Goal: Task Accomplishment & Management: Complete application form

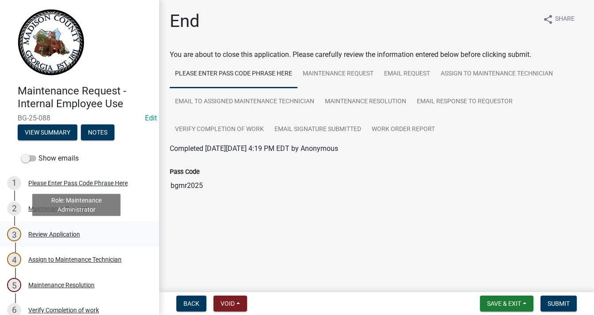
click at [62, 234] on div "Review Application" at bounding box center [54, 234] width 52 height 6
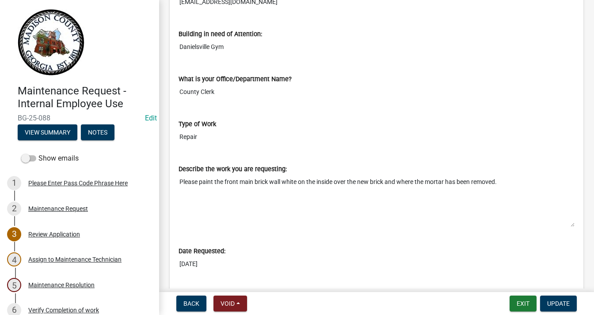
scroll to position [418, 0]
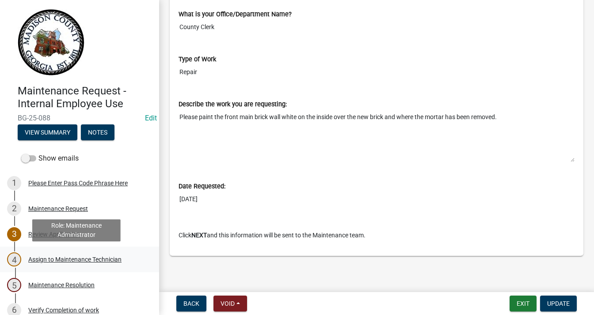
click at [82, 258] on div "Assign to Maintenance Technician" at bounding box center [74, 260] width 93 height 6
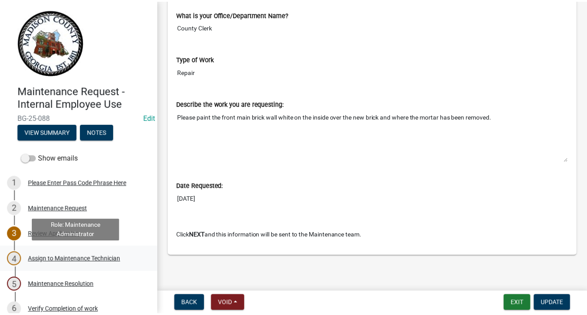
scroll to position [0, 0]
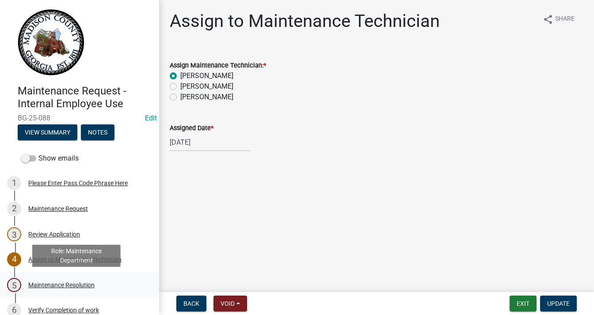
click at [60, 287] on div "Maintenance Resolution" at bounding box center [61, 285] width 66 height 6
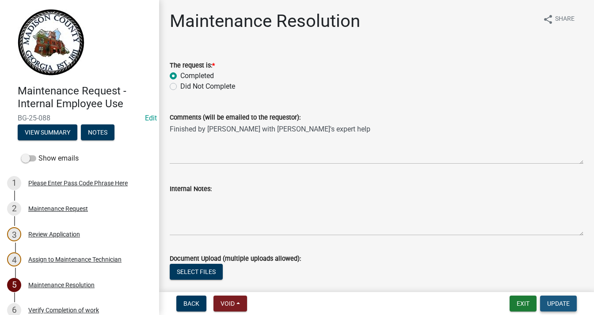
click at [561, 303] on span "Update" at bounding box center [558, 303] width 23 height 7
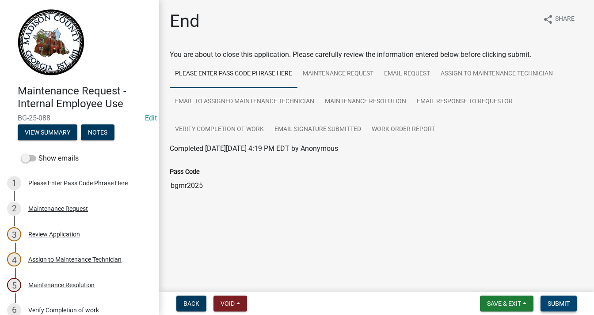
click at [557, 303] on span "Submit" at bounding box center [558, 303] width 22 height 7
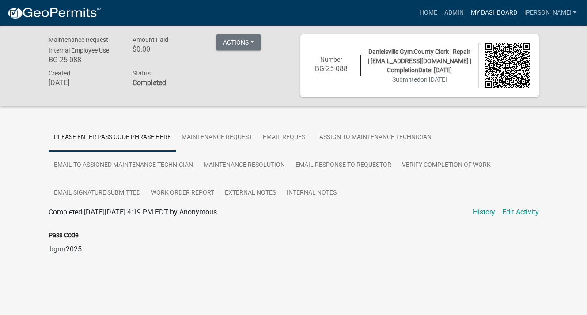
click at [496, 8] on link "My Dashboard" at bounding box center [493, 12] width 53 height 17
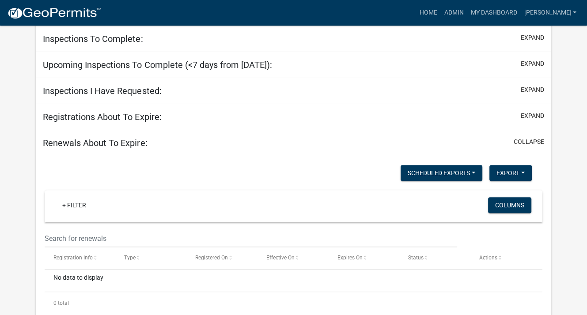
scroll to position [470, 0]
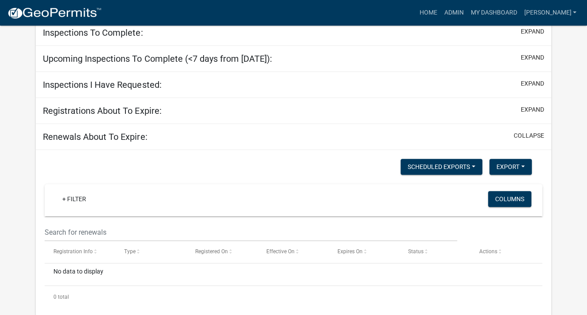
select select "3: 100"
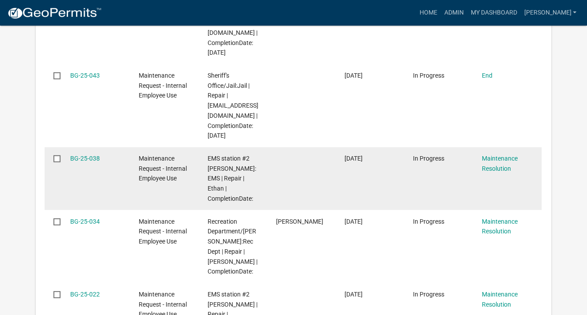
scroll to position [2180, 0]
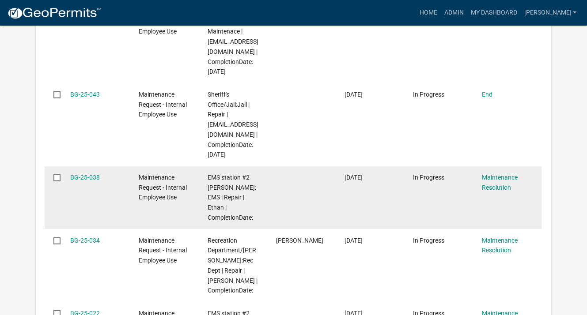
click at [99, 183] on div "BG-25-038" at bounding box center [96, 178] width 52 height 10
click at [94, 181] on link "BG-25-038" at bounding box center [85, 177] width 30 height 7
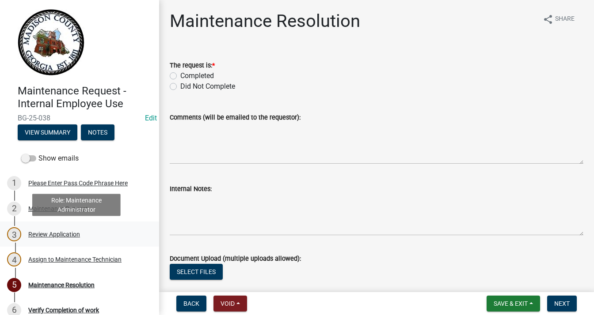
click at [63, 235] on div "Review Application" at bounding box center [54, 234] width 52 height 6
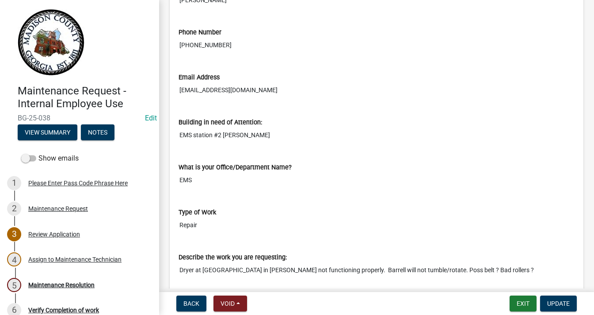
scroll to position [309, 0]
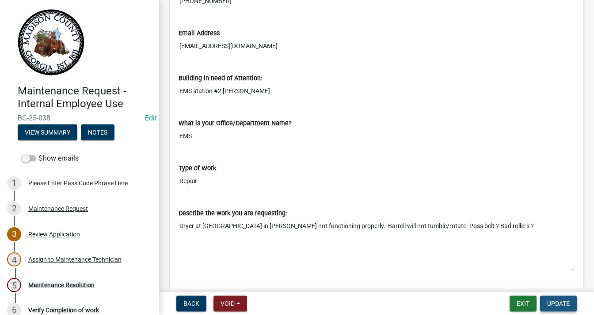
click at [551, 298] on button "Update" at bounding box center [558, 304] width 37 height 16
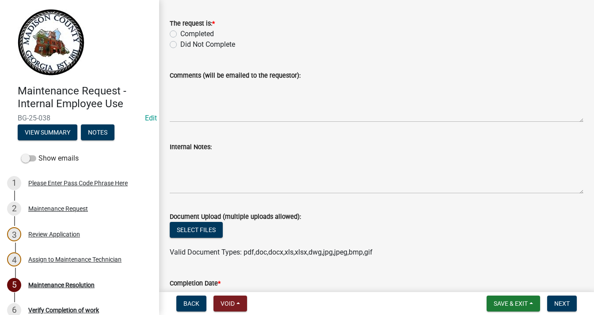
scroll to position [0, 0]
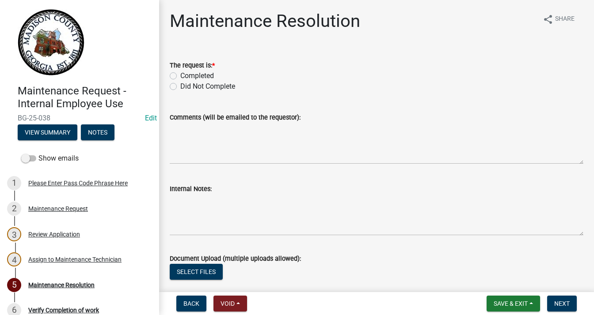
click at [180, 76] on label "Completed" at bounding box center [197, 76] width 34 height 11
click at [180, 76] on input "Completed" at bounding box center [183, 74] width 6 height 6
radio input "true"
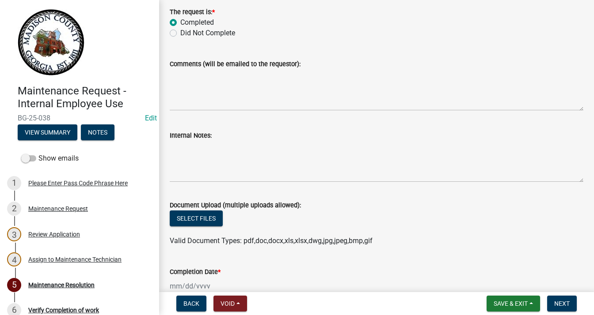
scroll to position [44, 0]
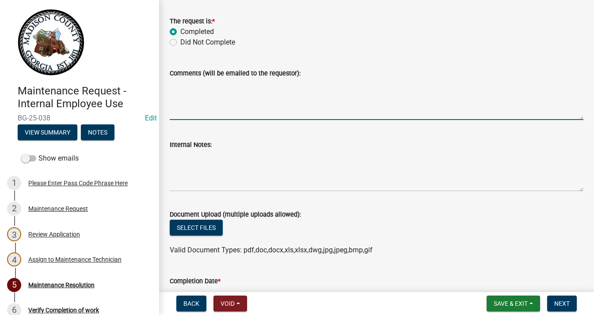
click at [233, 89] on textarea "Comments (will be emailed to the requestor):" at bounding box center [376, 100] width 413 height 42
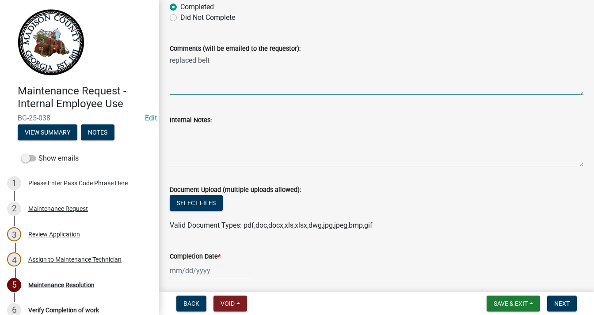
scroll to position [133, 0]
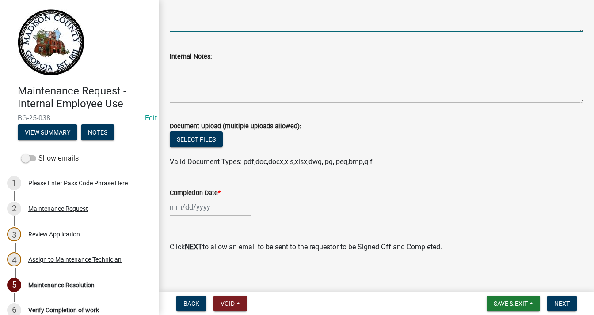
type textarea "replaced belt"
click at [186, 214] on div at bounding box center [210, 207] width 81 height 18
select select "9"
select select "2025"
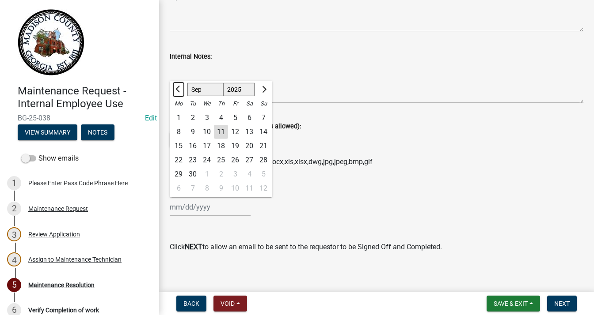
click at [175, 91] on button "Previous month" at bounding box center [178, 90] width 11 height 14
select select "8"
click at [233, 160] on div "22" at bounding box center [235, 160] width 14 height 14
type input "[DATE]"
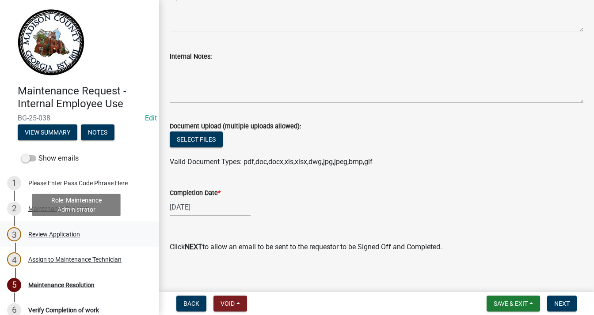
click at [68, 232] on div "Review Application" at bounding box center [54, 234] width 52 height 6
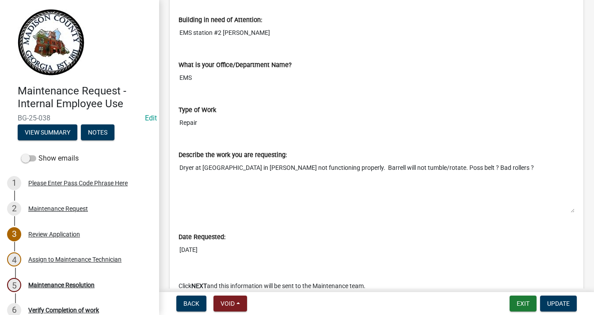
scroll to position [418, 0]
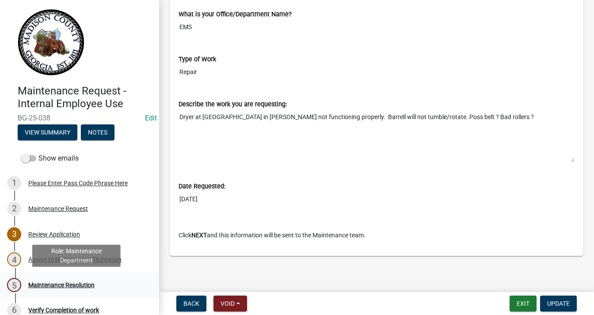
click at [80, 287] on div "Maintenance Resolution" at bounding box center [61, 285] width 66 height 6
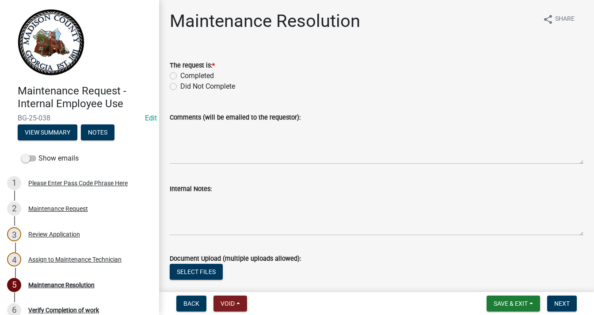
click at [180, 74] on label "Completed" at bounding box center [197, 76] width 34 height 11
click at [180, 74] on input "Completed" at bounding box center [183, 74] width 6 height 6
radio input "true"
click at [208, 131] on textarea "Comments (will be emailed to the requestor):" at bounding box center [376, 144] width 413 height 42
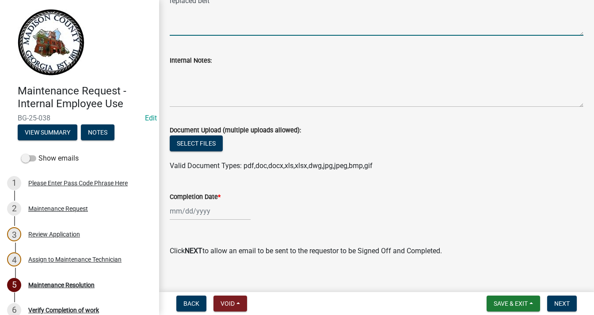
scroll to position [138, 0]
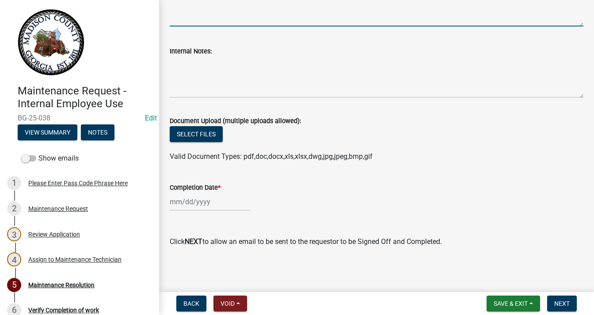
type textarea "replaced belt"
click at [193, 204] on div at bounding box center [210, 202] width 81 height 18
select select "9"
select select "2025"
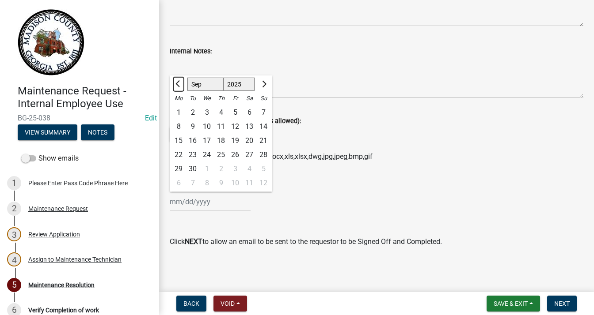
click at [175, 83] on button "Previous month" at bounding box center [178, 84] width 11 height 14
select select "8"
click at [193, 124] on div "5" at bounding box center [193, 127] width 14 height 14
type input "[DATE]"
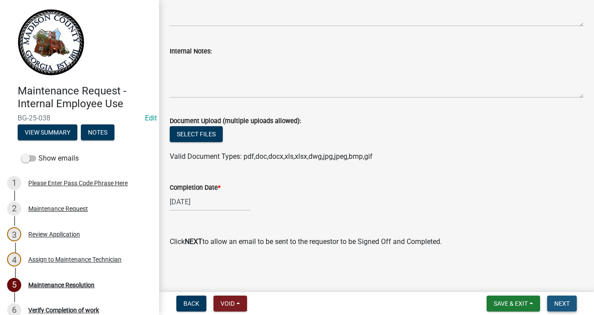
click at [560, 303] on span "Next" at bounding box center [561, 303] width 15 height 7
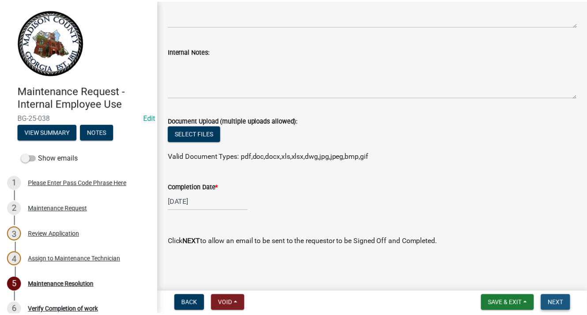
scroll to position [0, 0]
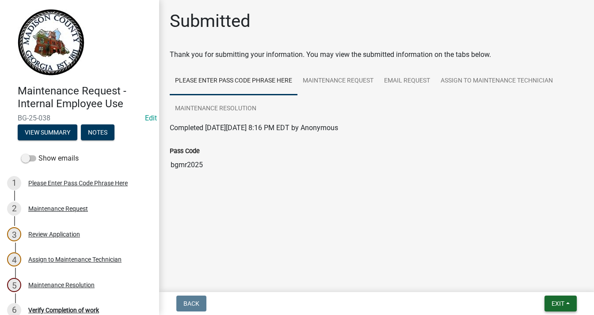
click at [558, 303] on span "Exit" at bounding box center [557, 303] width 13 height 7
click at [545, 278] on button "Save & Exit" at bounding box center [541, 280] width 71 height 21
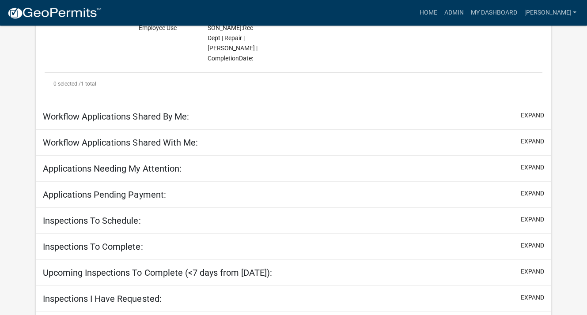
select select "3: 100"
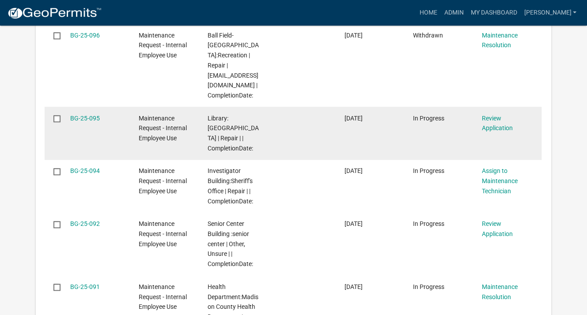
scroll to position [839, 0]
